Goal: Task Accomplishment & Management: Manage account settings

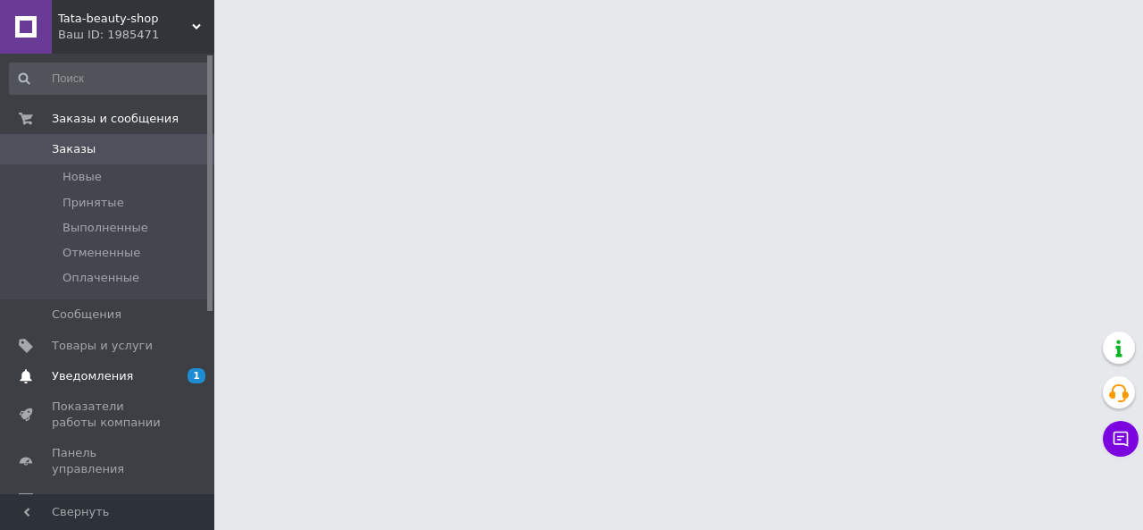
click at [109, 381] on span "Уведомления" at bounding box center [92, 376] width 81 height 16
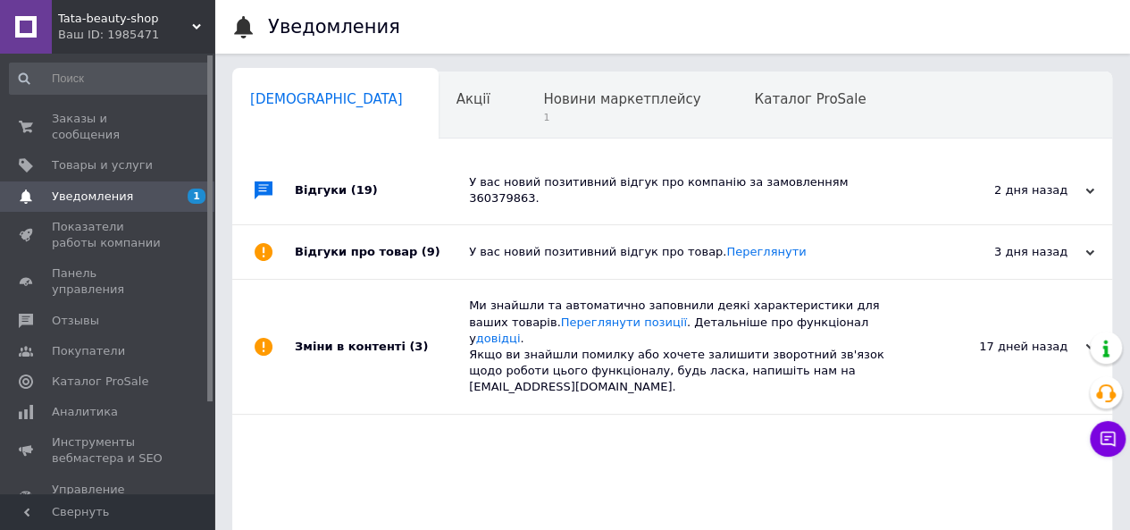
scroll to position [0, 5]
click at [538, 120] on span "1" at bounding box center [616, 117] width 157 height 13
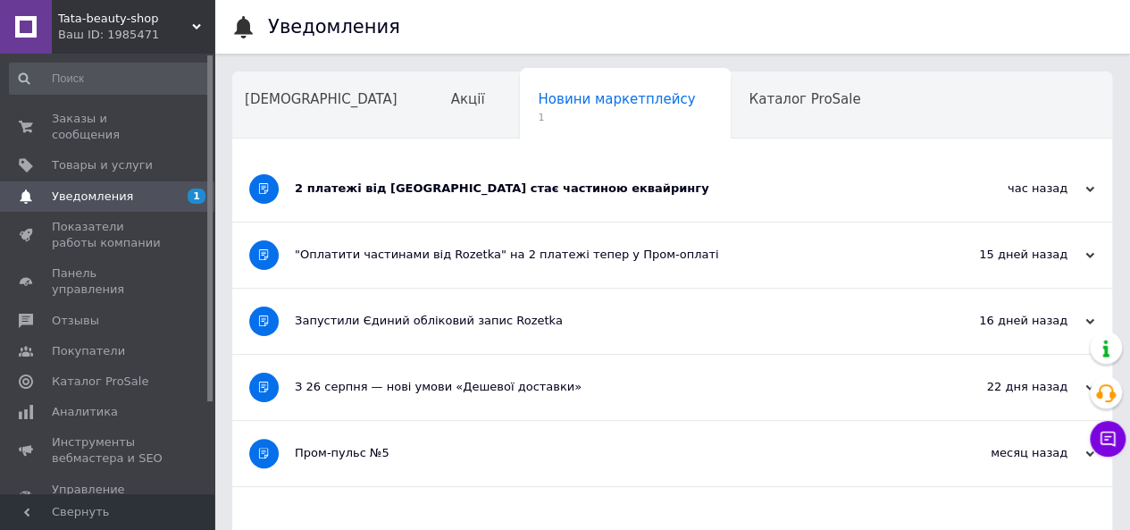
click at [433, 199] on div "2 платежі від [GEOGRAPHIC_DATA] стає частиною еквайрингу" at bounding box center [605, 188] width 621 height 65
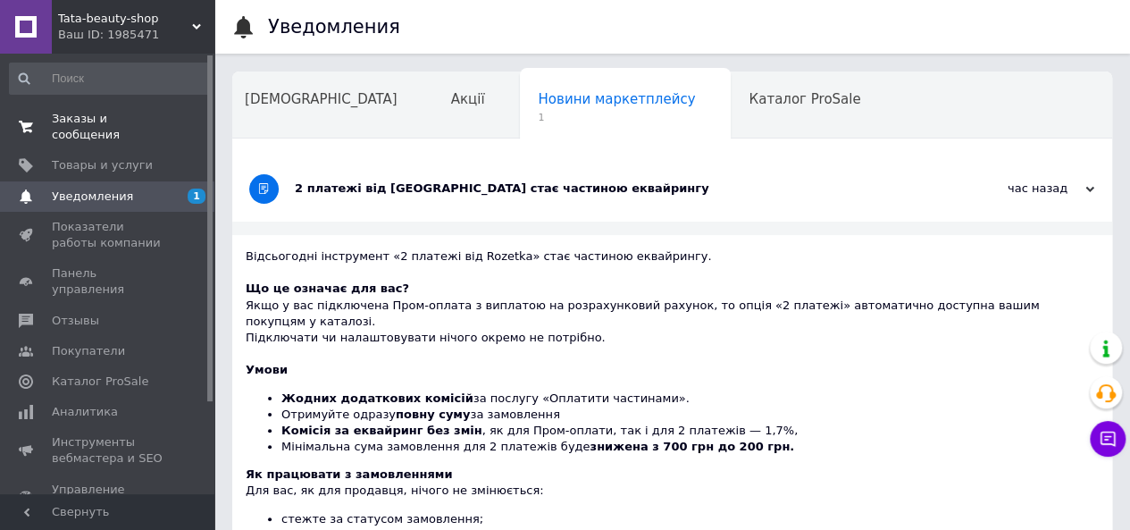
click at [99, 111] on span "Заказы и сообщения" at bounding box center [108, 127] width 113 height 32
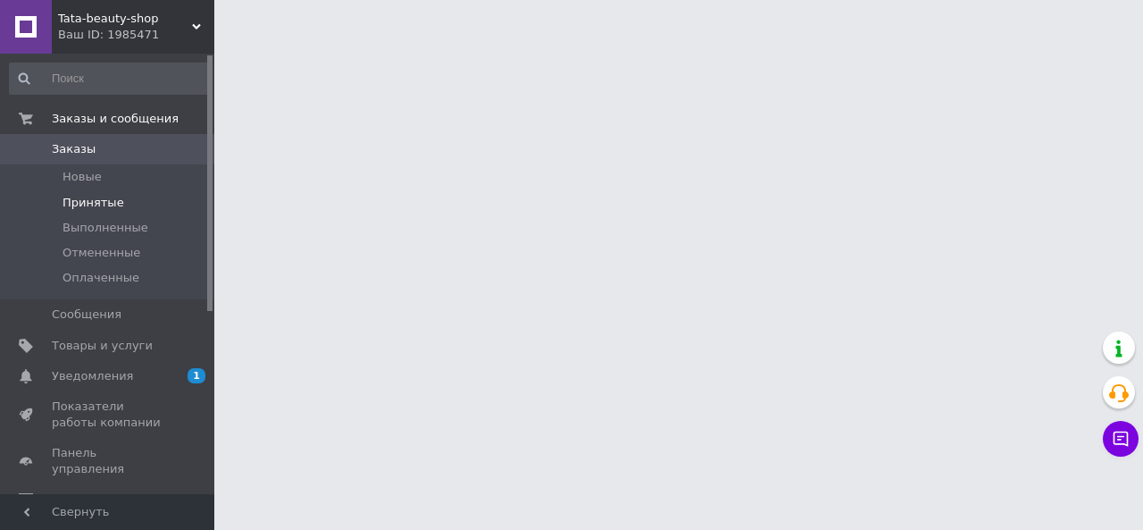
click at [111, 197] on span "Принятые" at bounding box center [94, 203] width 62 height 16
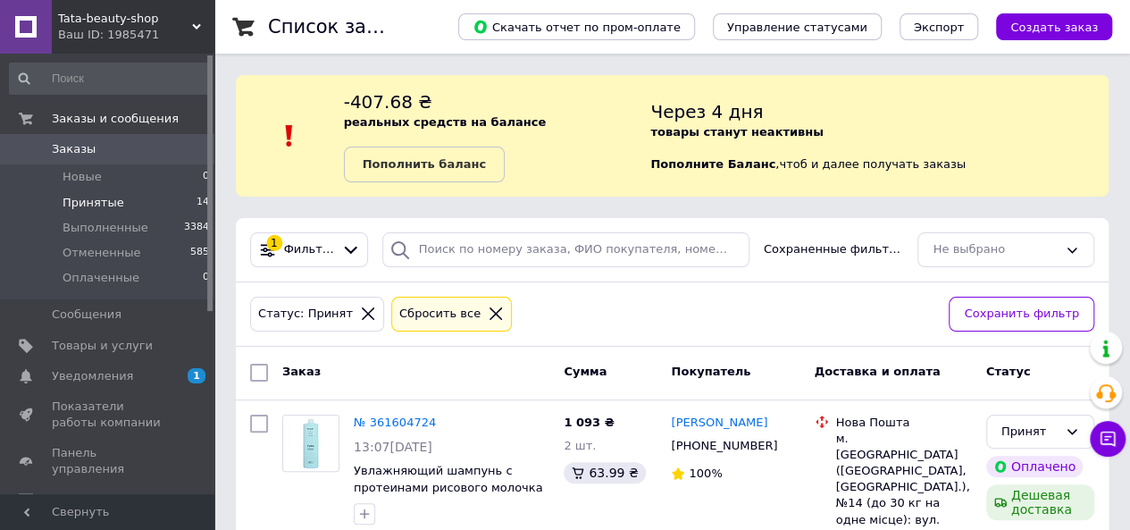
click at [100, 203] on span "Принятые" at bounding box center [94, 203] width 62 height 16
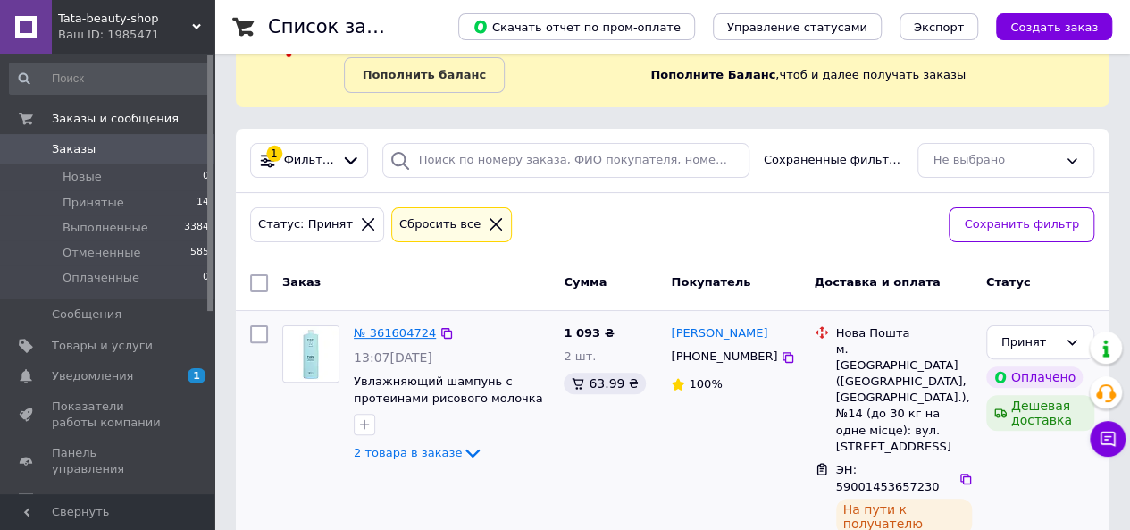
click at [394, 332] on link "№ 361604724" at bounding box center [395, 332] width 82 height 13
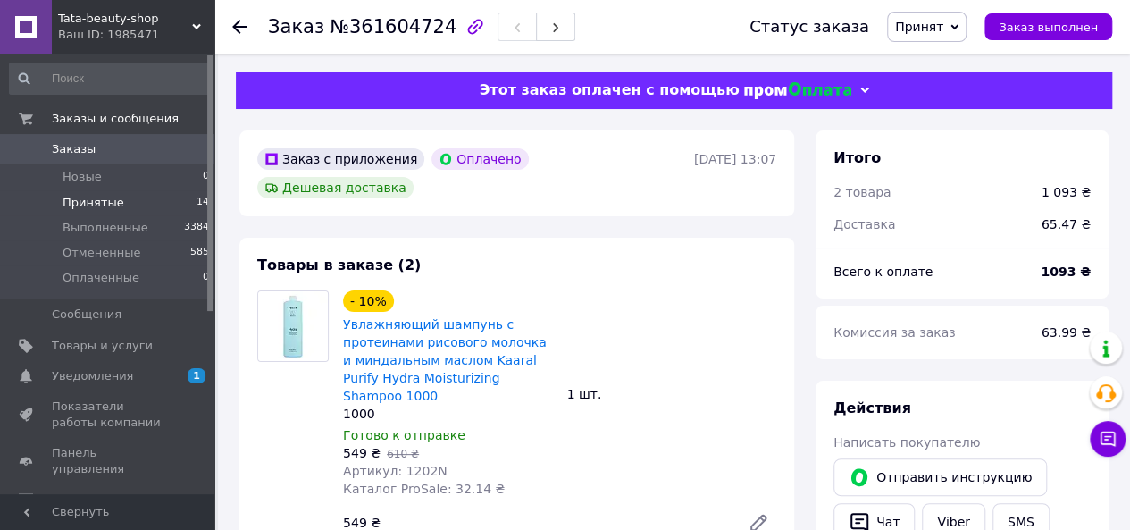
click at [113, 202] on span "Принятые" at bounding box center [94, 203] width 62 height 16
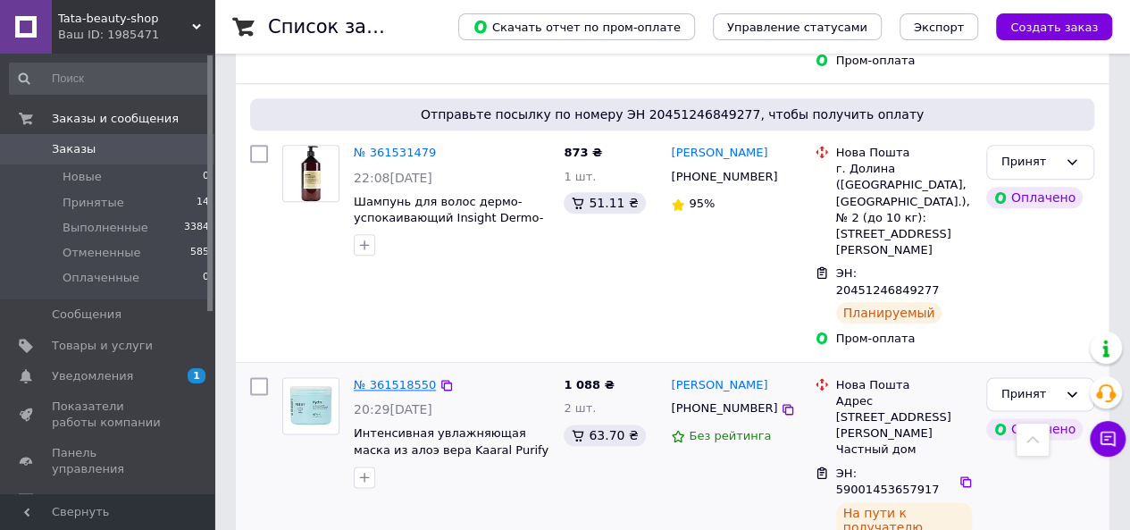
click at [381, 378] on link "№ 361518550" at bounding box center [395, 384] width 82 height 13
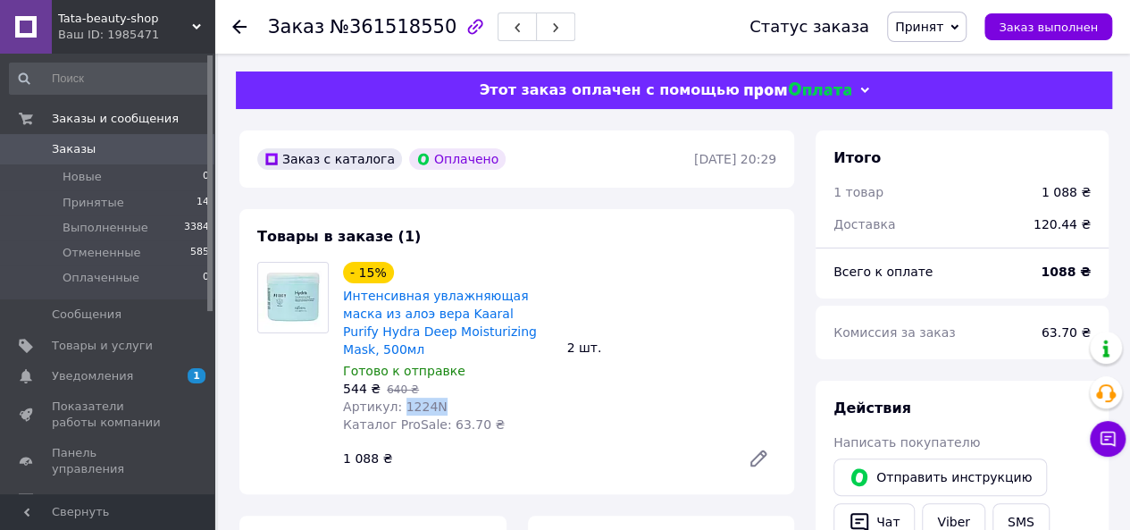
drag, startPoint x: 427, startPoint y: 390, endPoint x: 398, endPoint y: 388, distance: 29.6
click at [398, 398] on div "Артикул: 1224N" at bounding box center [448, 407] width 210 height 18
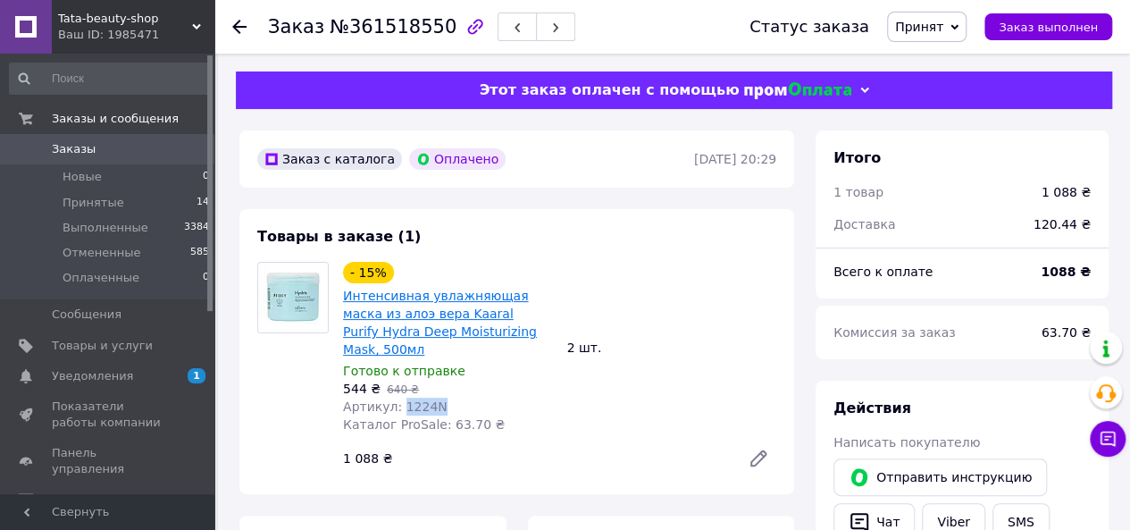
copy span "1224N"
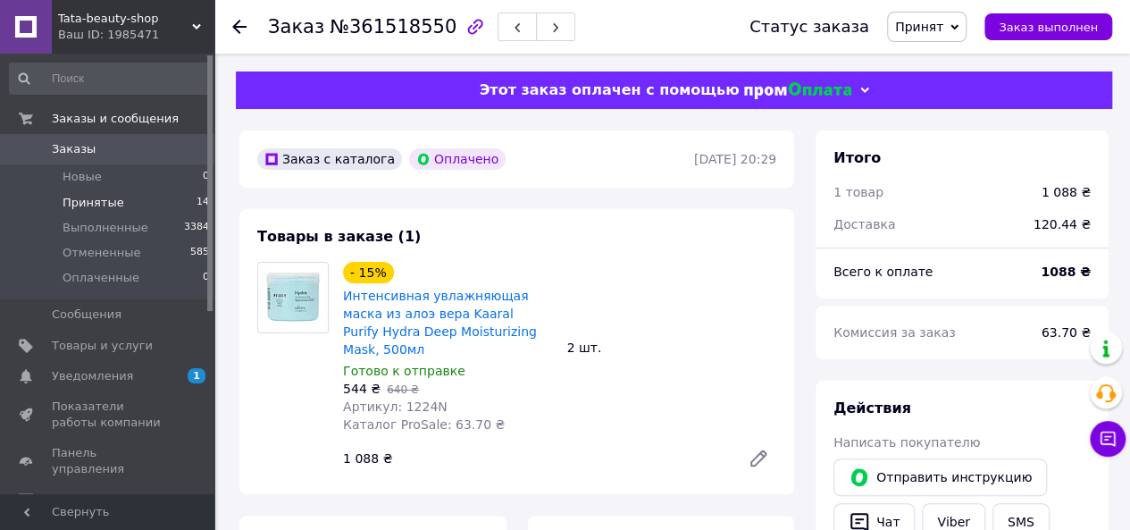
click at [104, 201] on span "Принятые" at bounding box center [94, 203] width 62 height 16
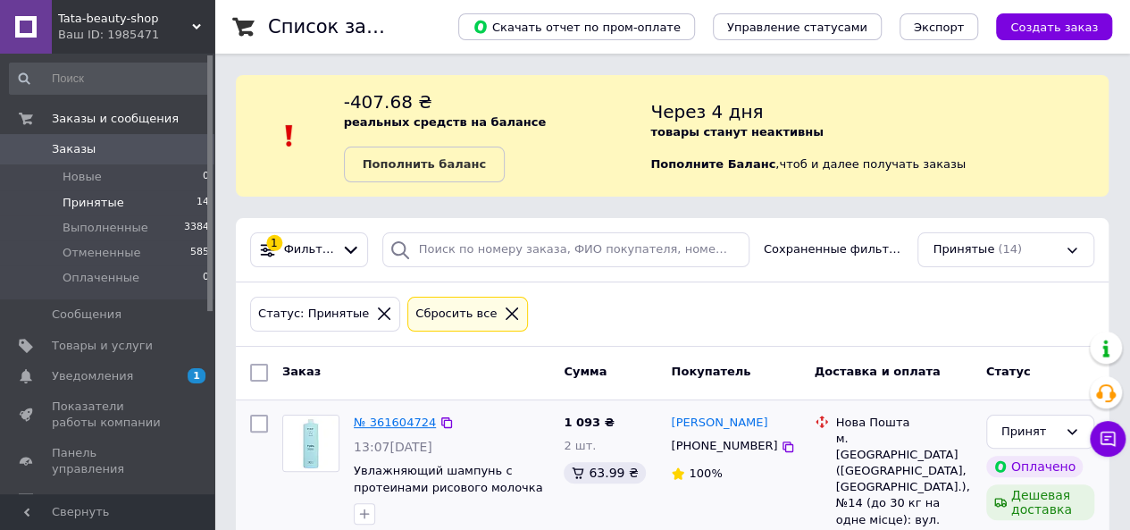
click at [386, 417] on link "№ 361604724" at bounding box center [395, 421] width 82 height 13
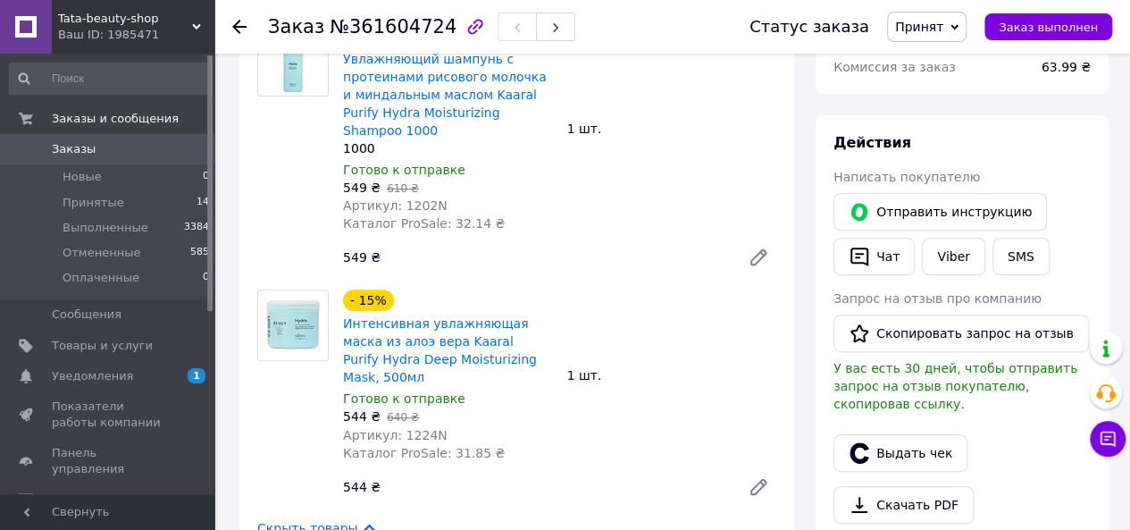
scroll to position [268, 0]
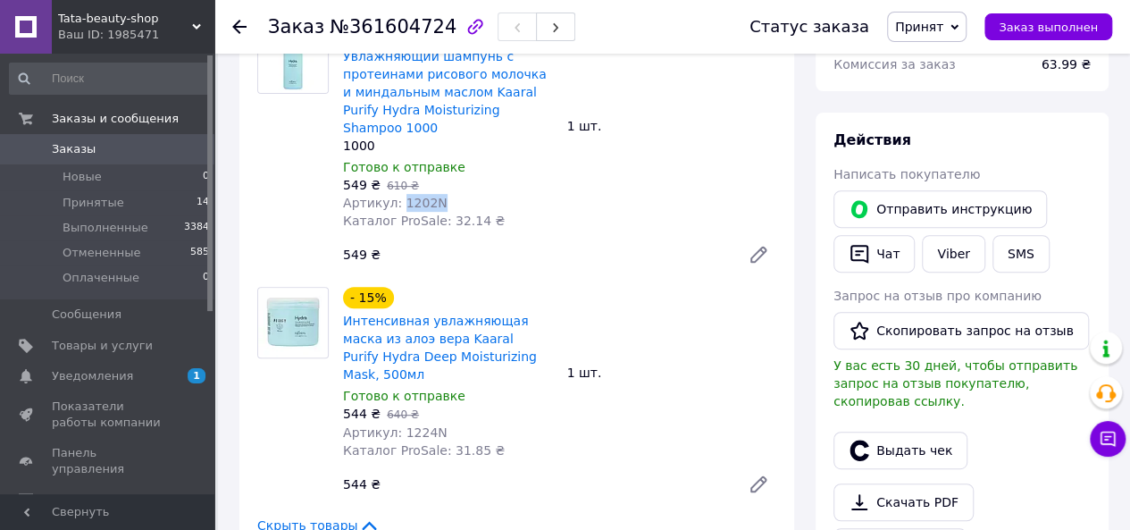
drag, startPoint x: 439, startPoint y: 156, endPoint x: 397, endPoint y: 153, distance: 42.1
click at [397, 194] on div "Артикул: 1202N" at bounding box center [448, 203] width 210 height 18
copy span "1202N"
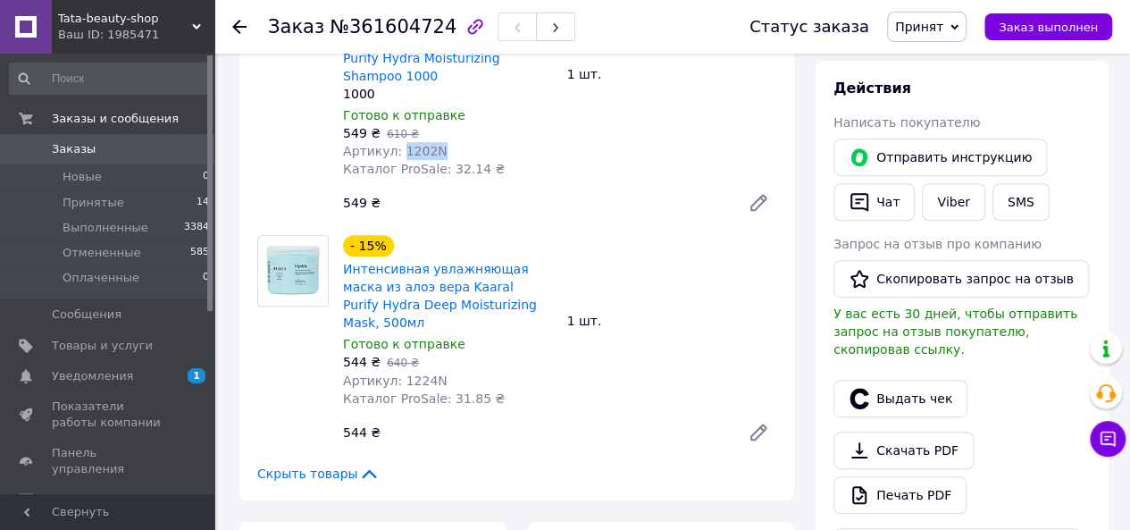
scroll to position [357, 0]
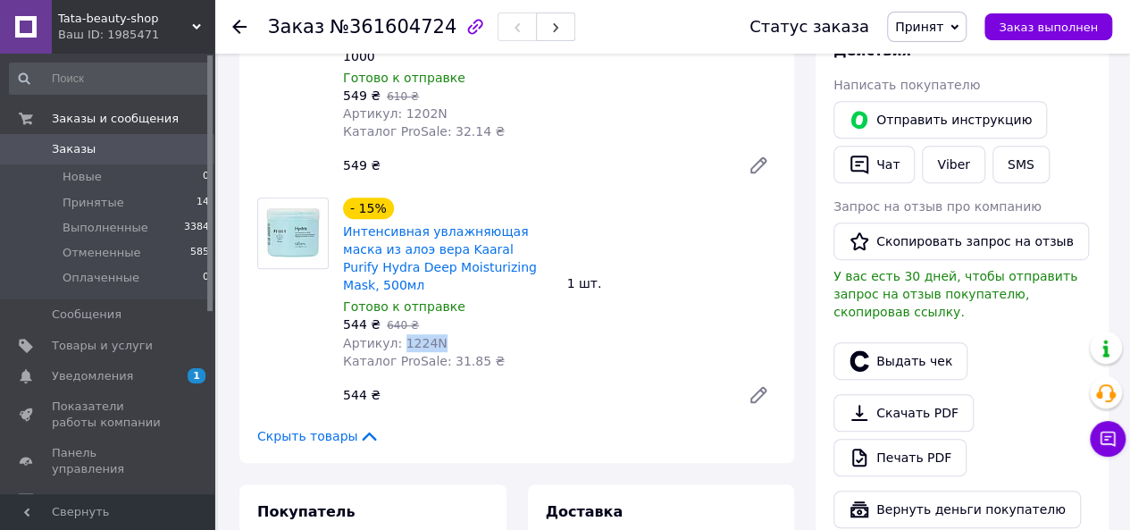
drag, startPoint x: 438, startPoint y: 280, endPoint x: 395, endPoint y: 284, distance: 43.1
click at [395, 334] on div "Артикул: 1224N" at bounding box center [448, 343] width 210 height 18
copy span "1224N"
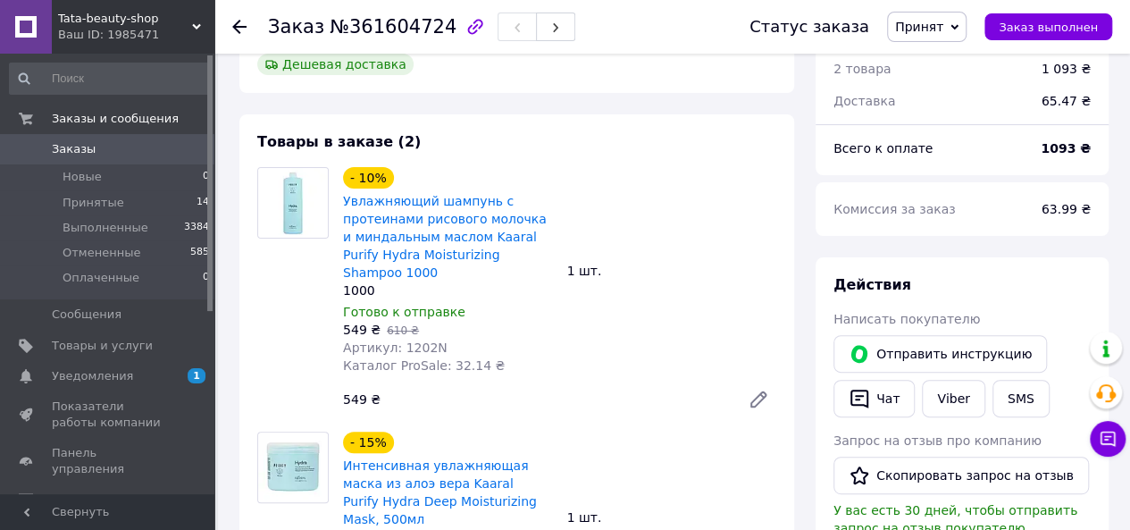
scroll to position [0, 0]
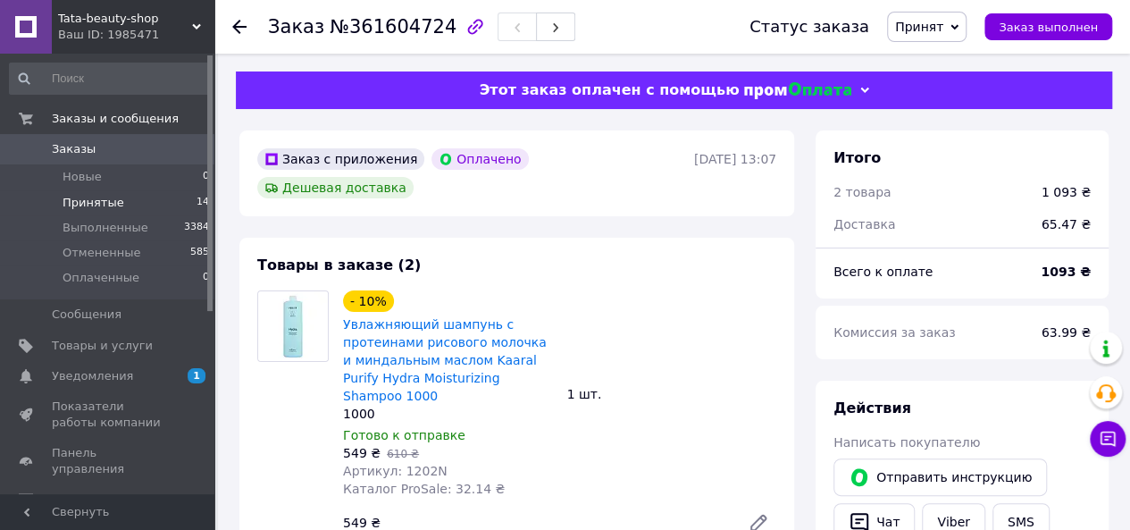
click at [87, 202] on span "Принятые" at bounding box center [94, 203] width 62 height 16
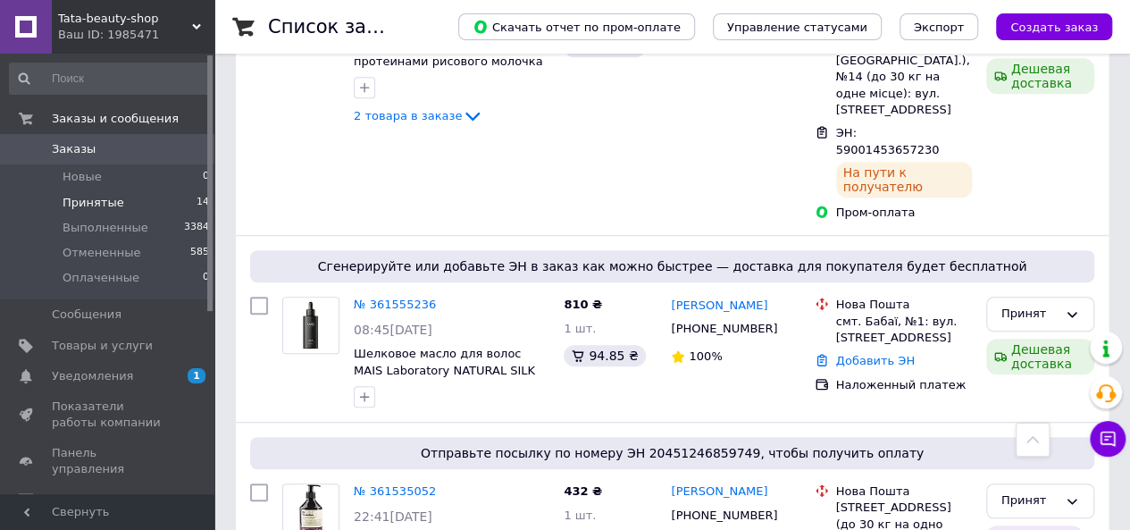
scroll to position [357, 0]
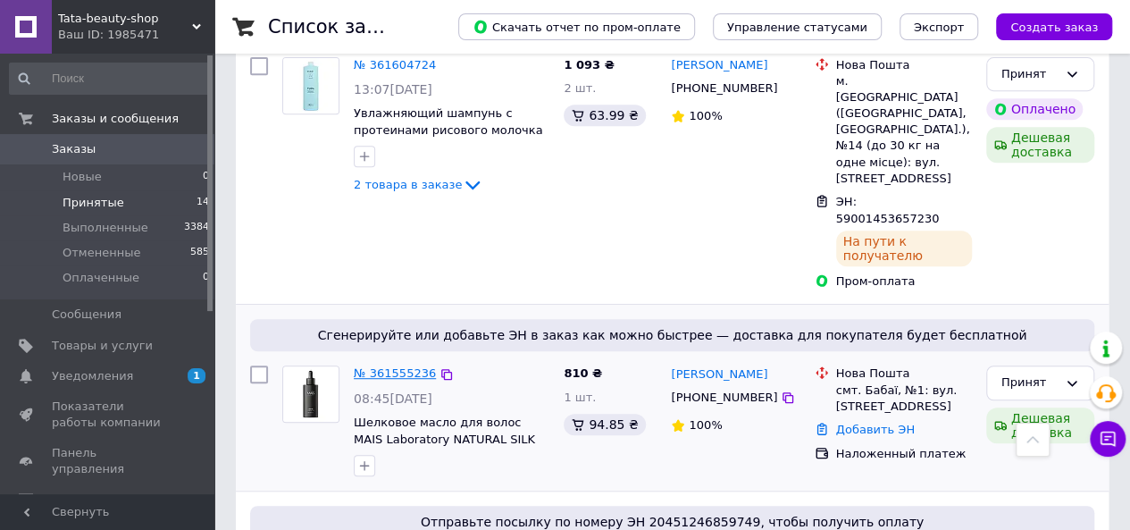
click at [393, 366] on link "№ 361555236" at bounding box center [395, 372] width 82 height 13
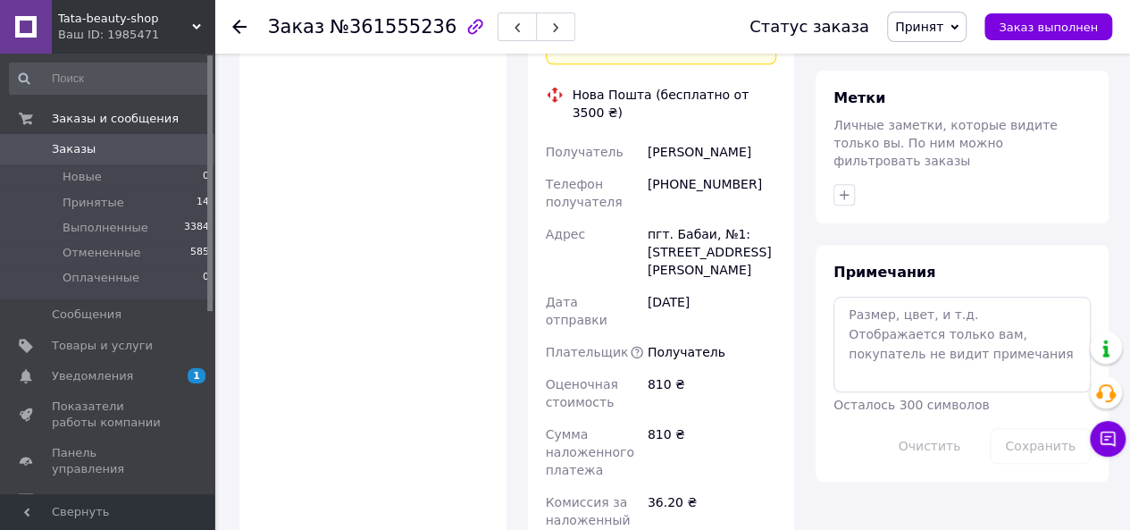
scroll to position [893, 0]
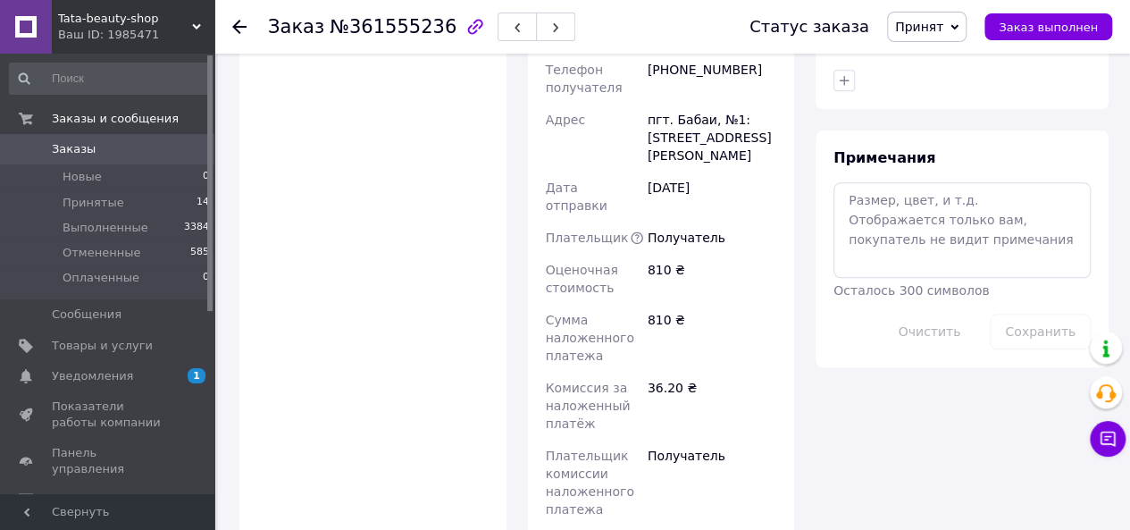
paste input "20451246988218"
type input "20451246988218"
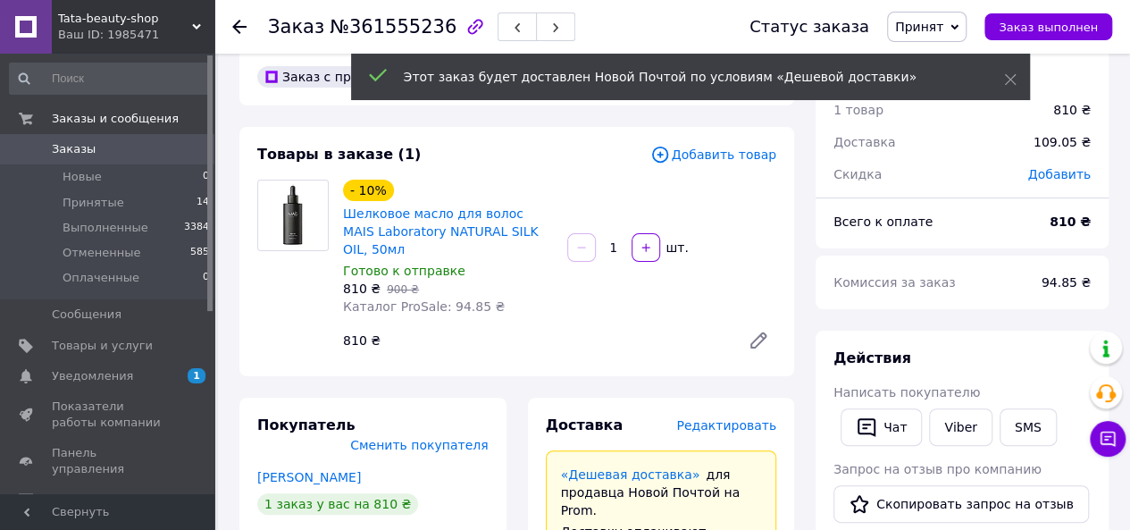
scroll to position [0, 0]
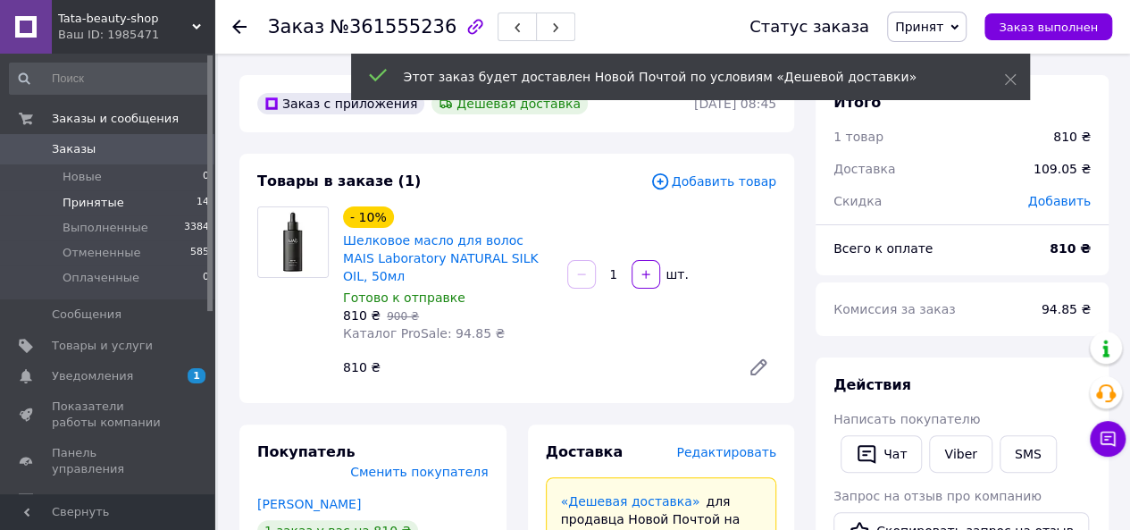
click at [105, 202] on span "Принятые" at bounding box center [94, 203] width 62 height 16
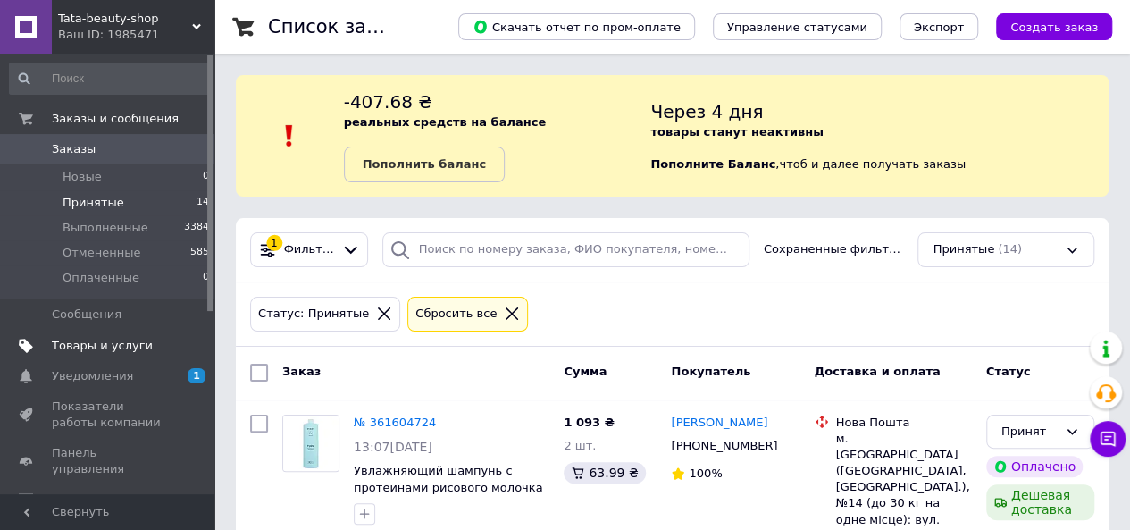
click at [118, 351] on span "Товары и услуги" at bounding box center [102, 346] width 101 height 16
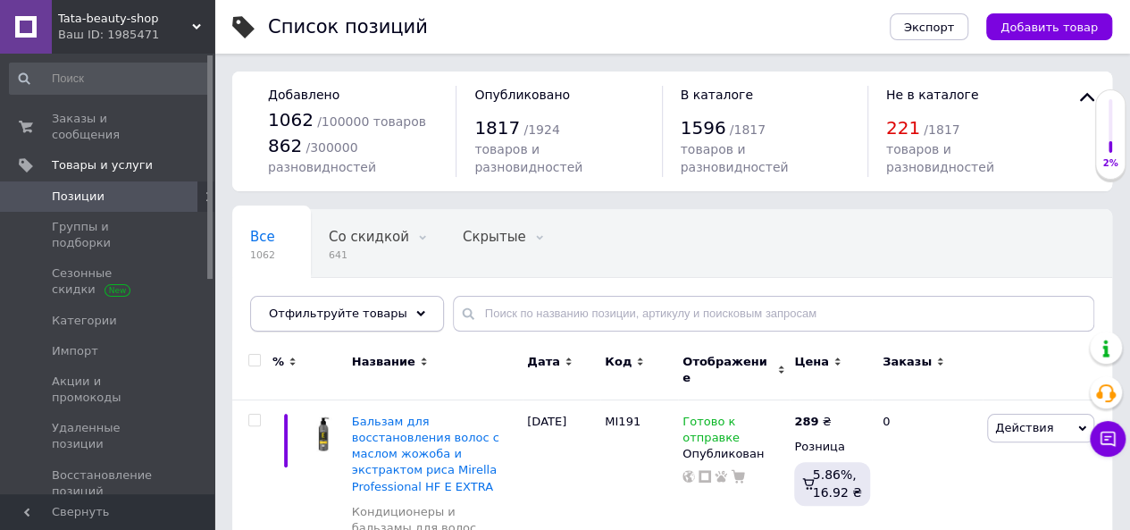
click at [387, 315] on div "Отфильтруйте товары" at bounding box center [347, 314] width 194 height 36
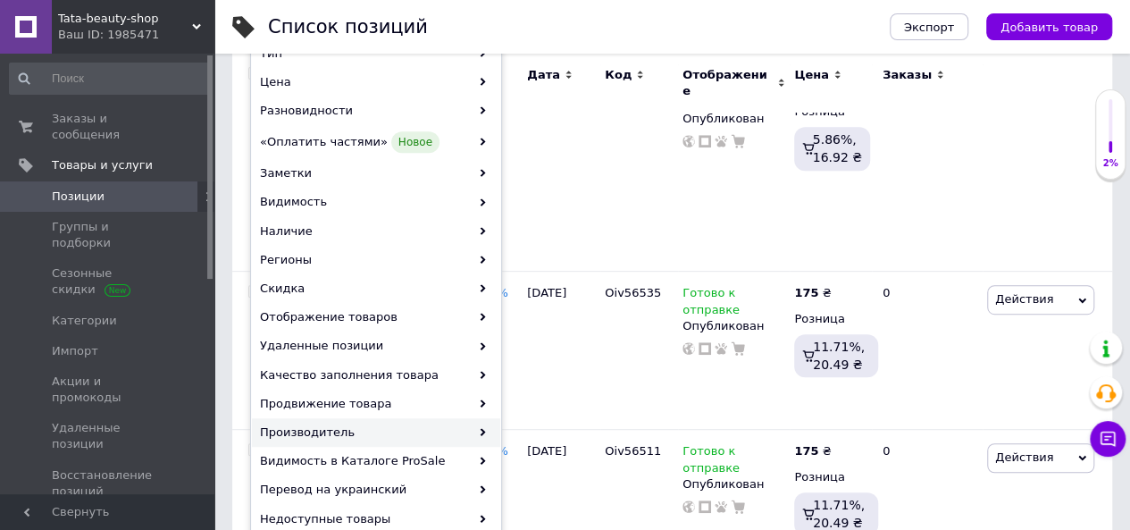
scroll to position [357, 0]
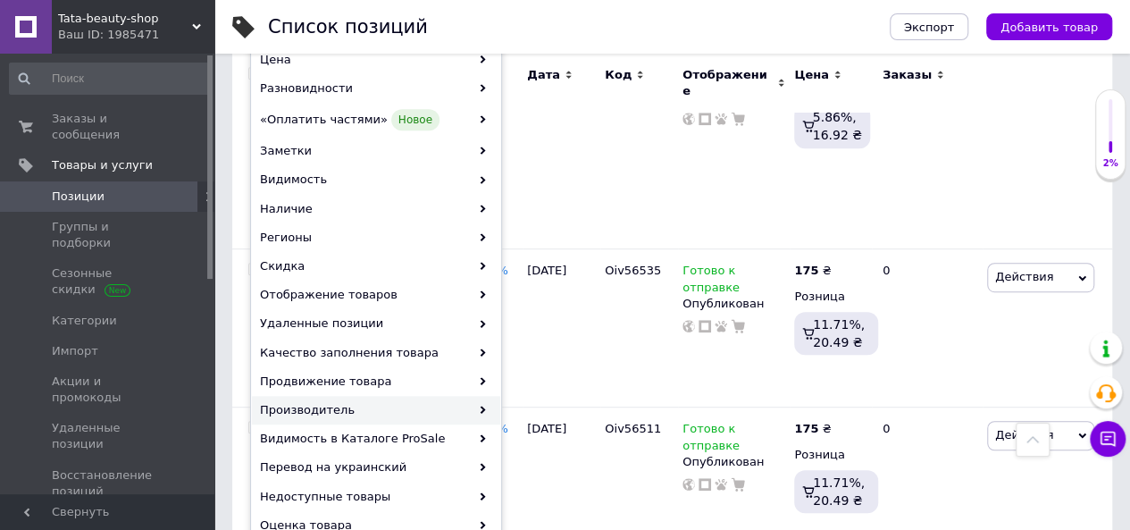
click at [336, 415] on div "Производитель" at bounding box center [376, 410] width 248 height 29
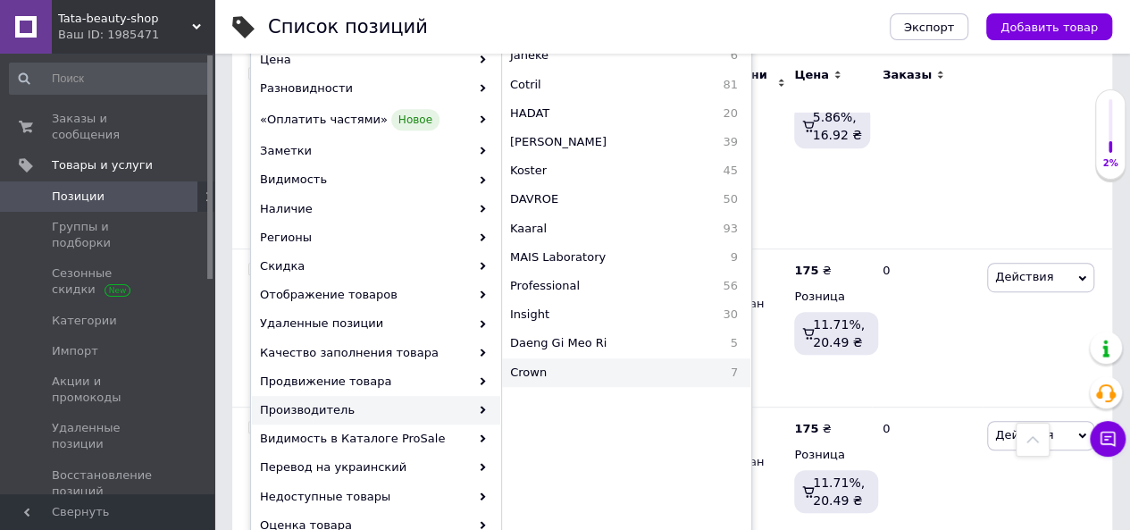
scroll to position [267, 0]
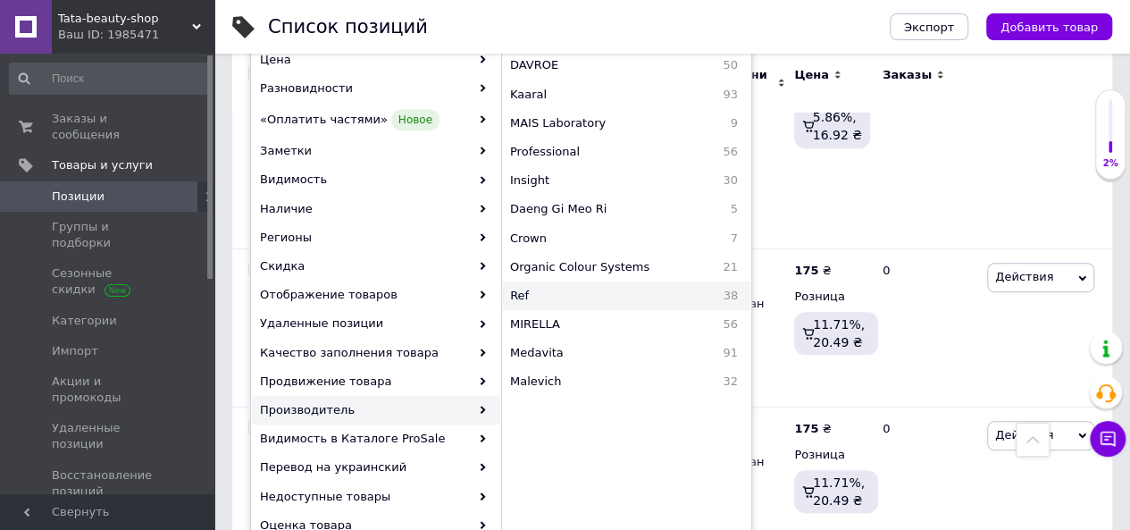
click at [542, 292] on span "Ref" at bounding box center [560, 296] width 101 height 16
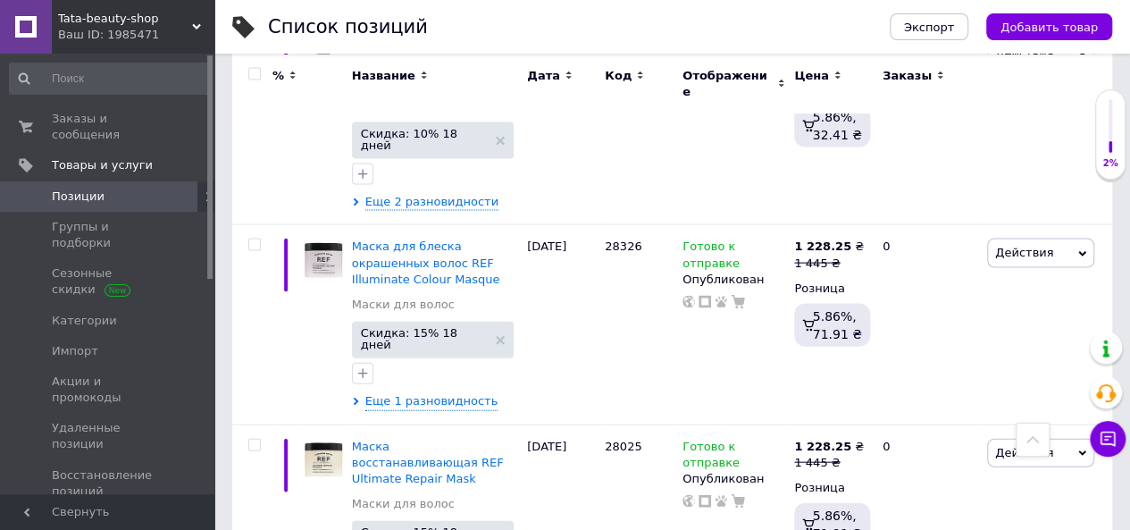
scroll to position [5179, 0]
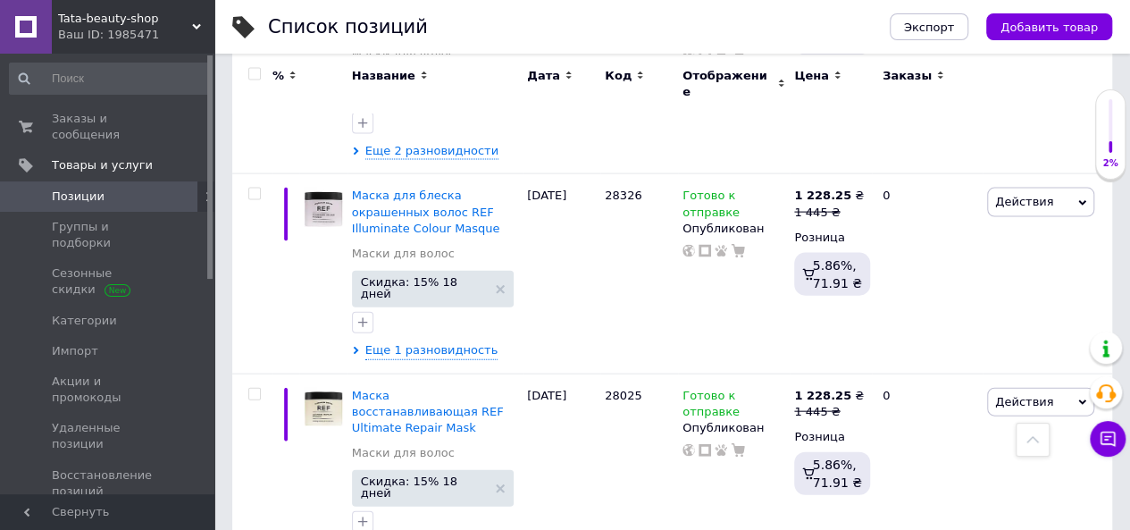
scroll to position [5269, 0]
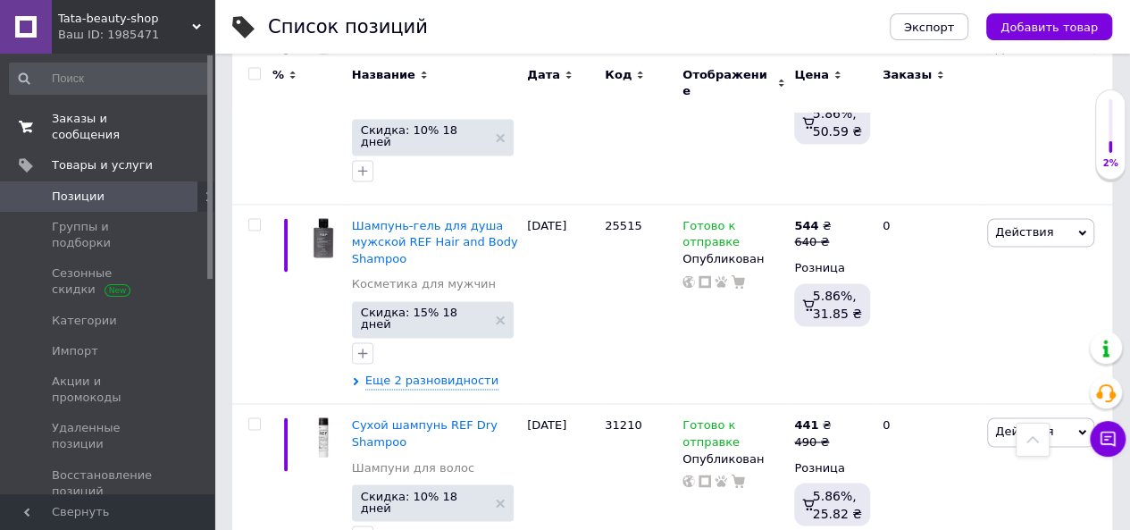
scroll to position [4554, 0]
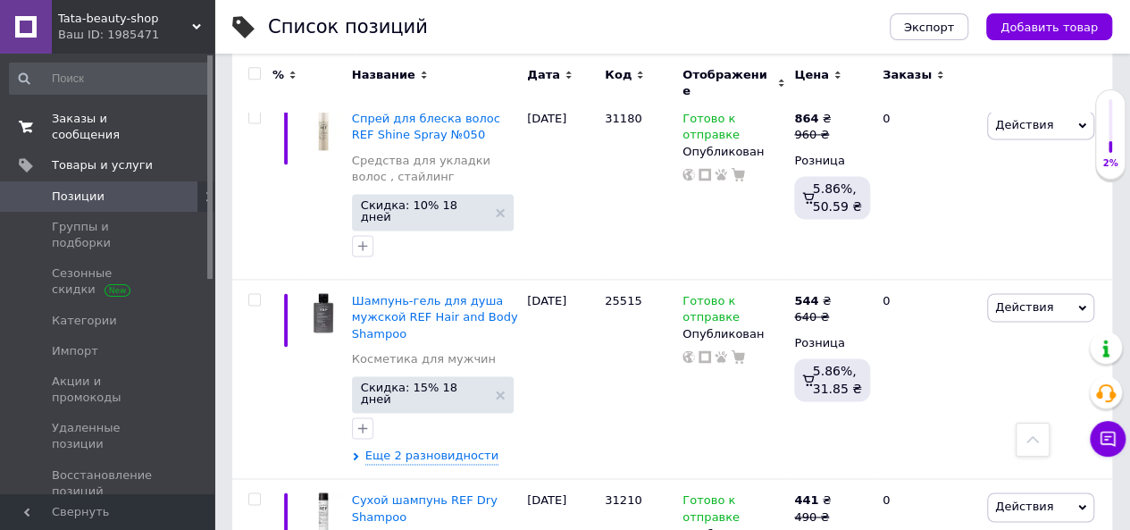
click at [98, 115] on span "Заказы и сообщения" at bounding box center [108, 127] width 113 height 32
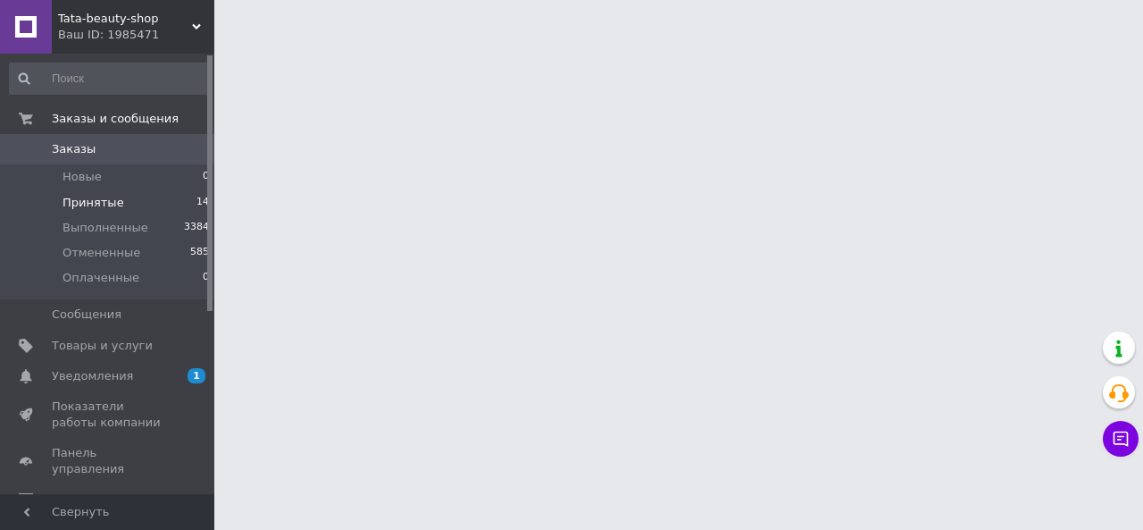
click at [114, 210] on span "Принятые" at bounding box center [94, 203] width 62 height 16
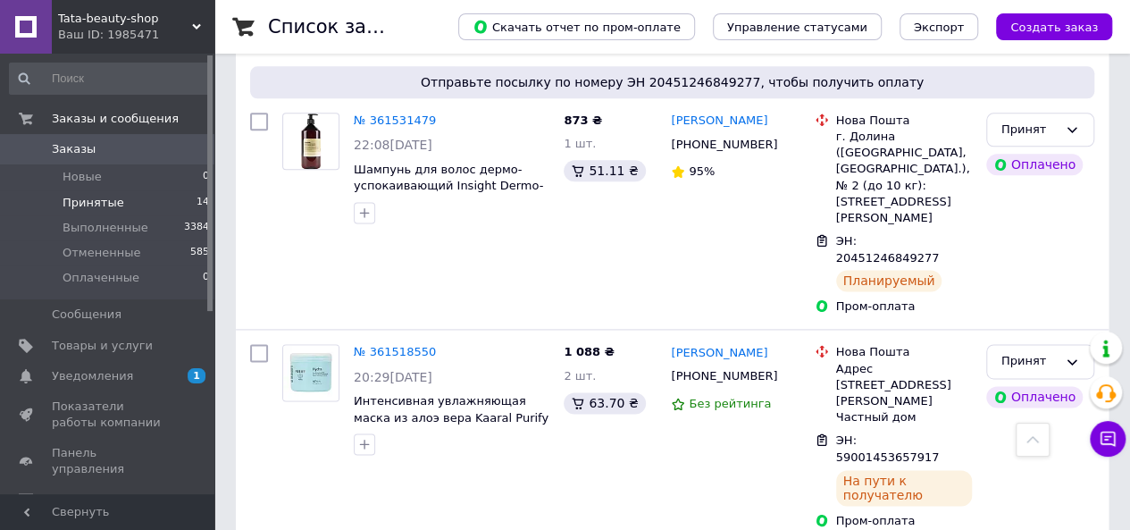
scroll to position [1161, 0]
